Goal: Task Accomplishment & Management: Manage account settings

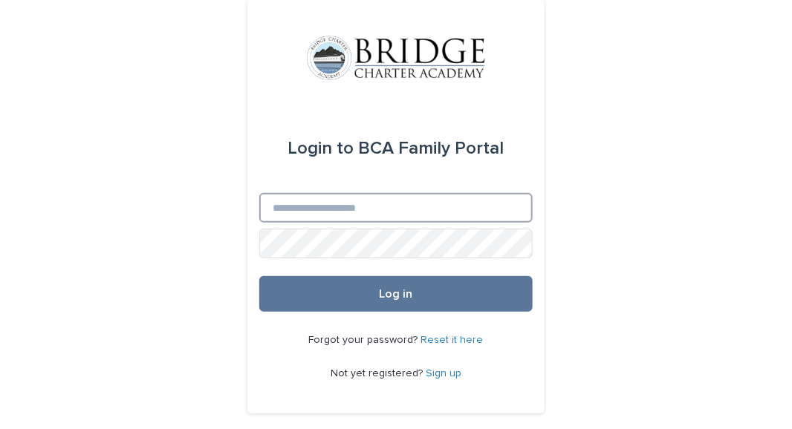
click at [333, 215] on input "Email" at bounding box center [395, 208] width 273 height 30
type input "**********"
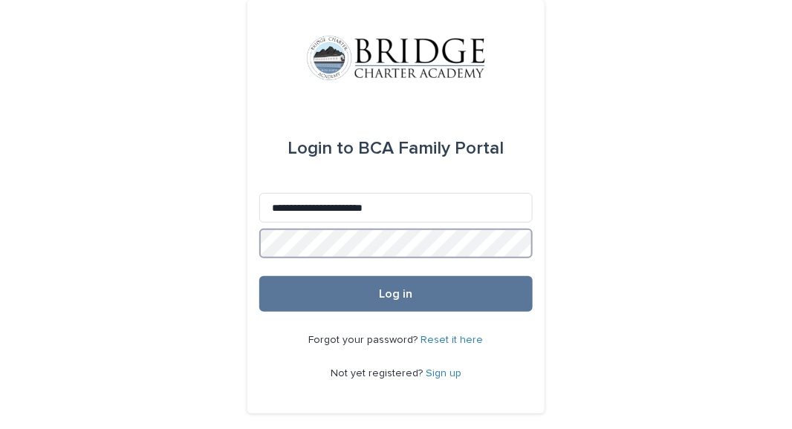
click at [259, 276] on button "Log in" at bounding box center [395, 294] width 273 height 36
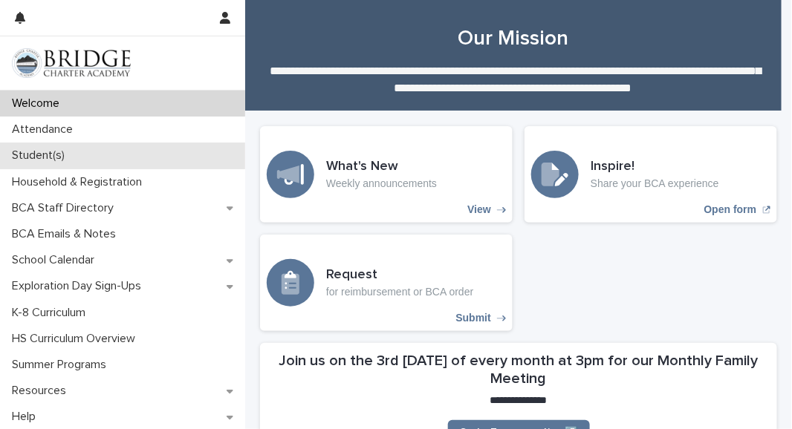
click at [100, 159] on div "Student(s)" at bounding box center [122, 156] width 245 height 26
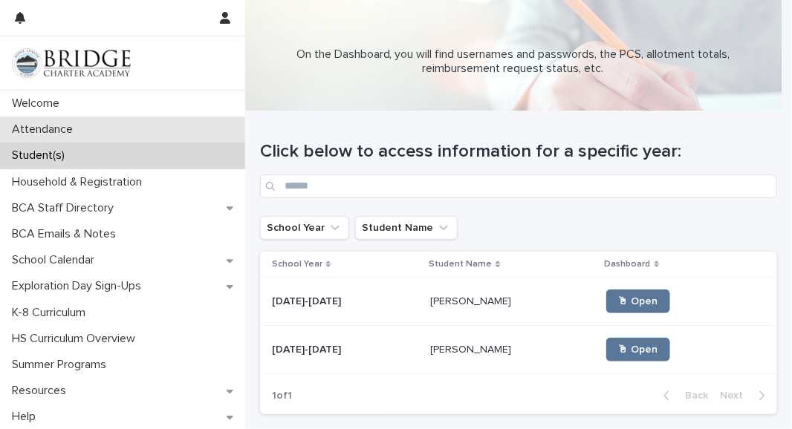
click at [149, 131] on div "Attendance" at bounding box center [122, 130] width 245 height 26
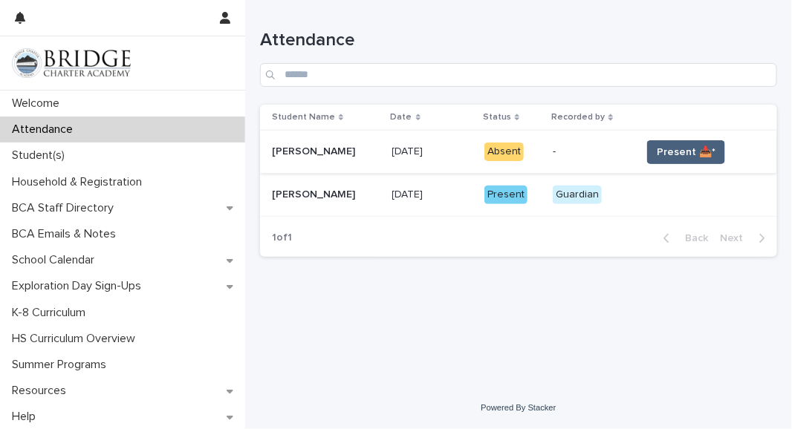
click at [671, 152] on span "Present 📥*" at bounding box center [686, 152] width 59 height 15
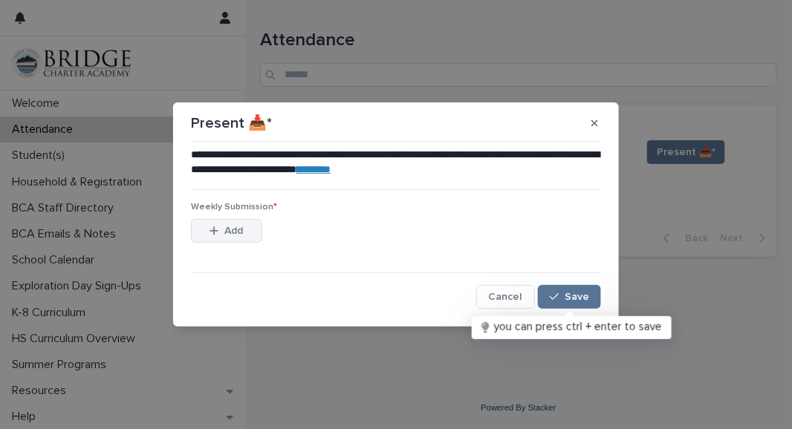
click at [225, 240] on button "Add" at bounding box center [226, 231] width 71 height 24
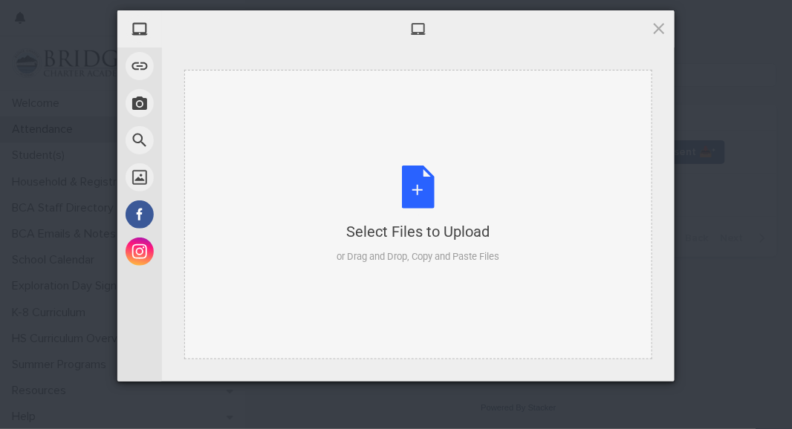
click at [435, 192] on div "Select Files to Upload or Drag and Drop, Copy and Paste Files" at bounding box center [418, 215] width 163 height 99
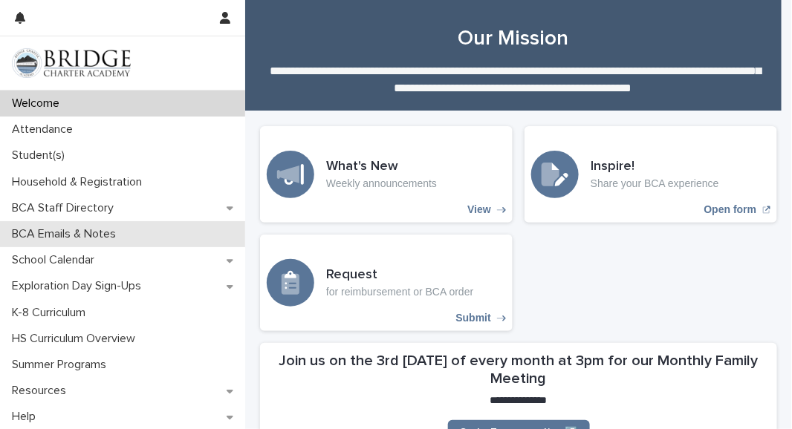
scroll to position [1, 0]
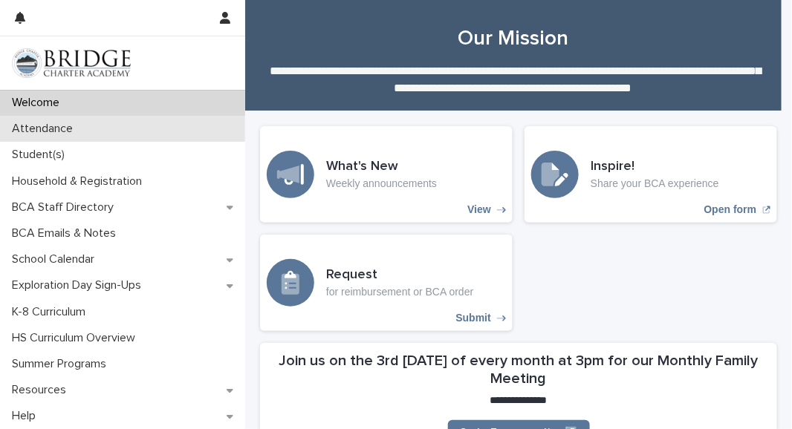
click at [112, 127] on div "Attendance" at bounding box center [122, 129] width 245 height 26
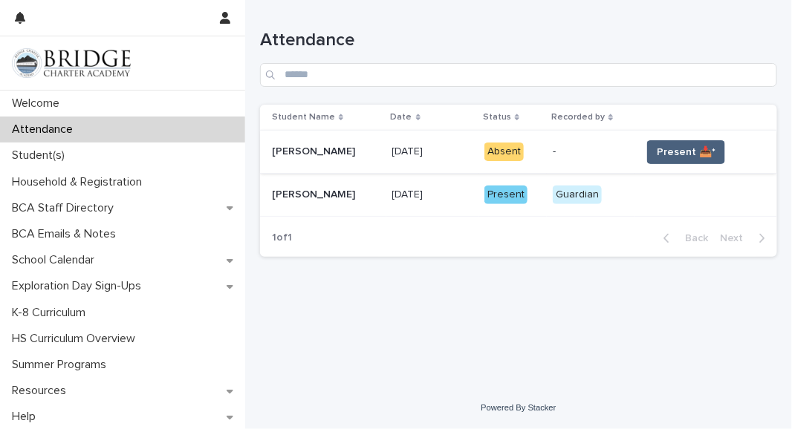
click at [669, 146] on span "Present 📥*" at bounding box center [686, 152] width 59 height 15
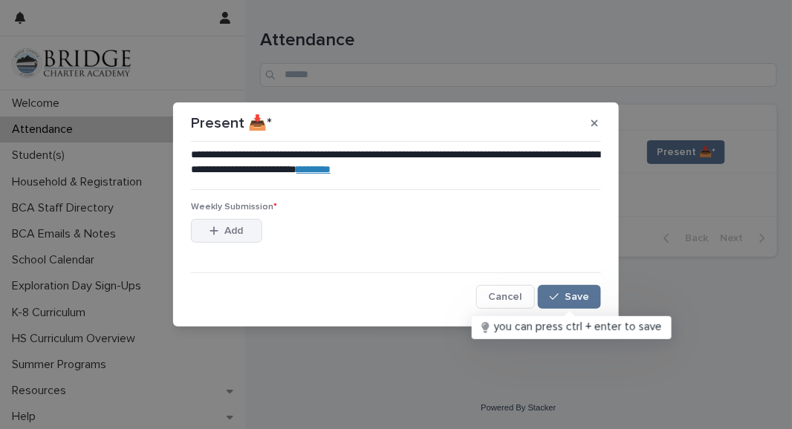
click at [241, 226] on span "Add" at bounding box center [234, 231] width 19 height 10
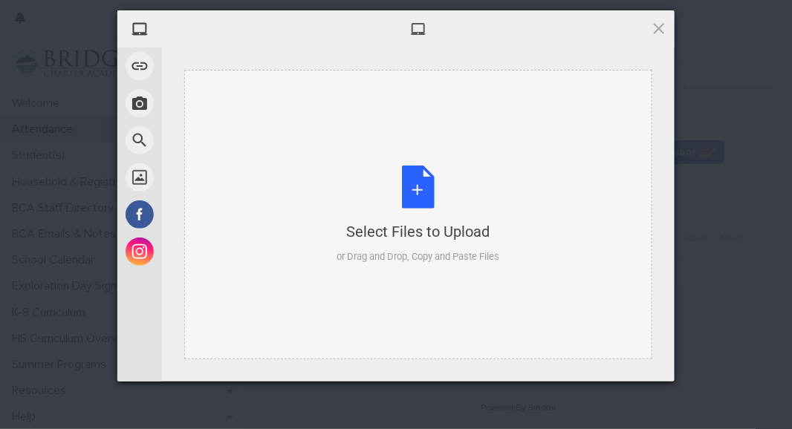
click at [446, 200] on div "Select Files to Upload or Drag and Drop, Copy and Paste Files" at bounding box center [418, 215] width 163 height 99
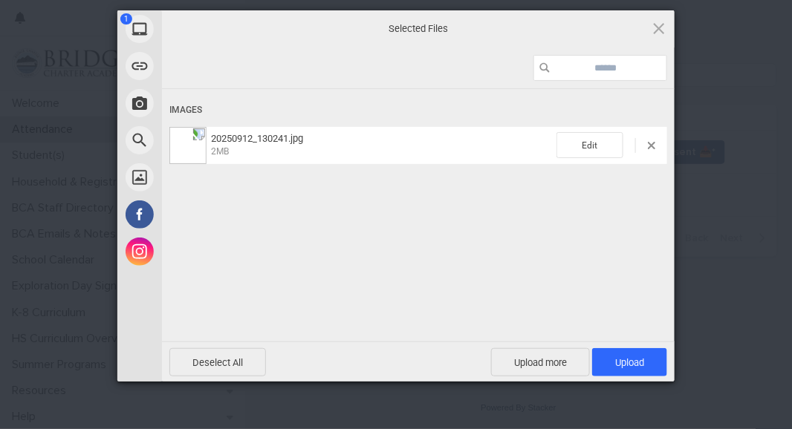
drag, startPoint x: 186, startPoint y: 140, endPoint x: 588, endPoint y: 250, distance: 416.6
click at [588, 250] on div "Images 20250912_130241.jpg 2MB Edit" at bounding box center [418, 214] width 513 height 250
click at [639, 353] on span "Upload 1" at bounding box center [629, 362] width 75 height 28
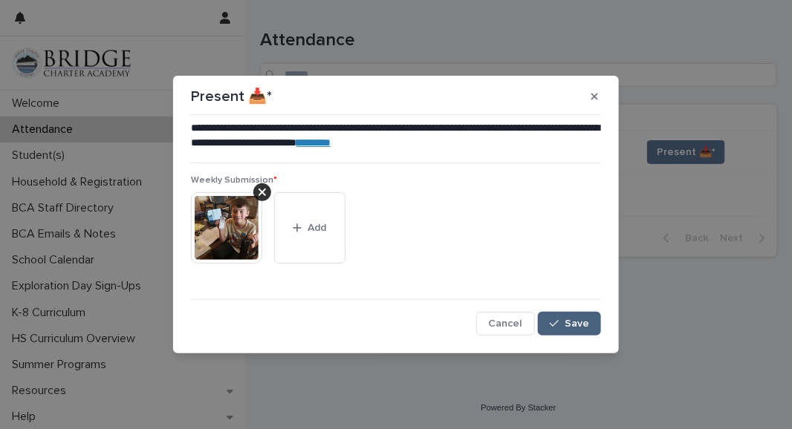
click at [576, 322] on span "Save" at bounding box center [576, 324] width 25 height 10
